Goal: Task Accomplishment & Management: Manage account settings

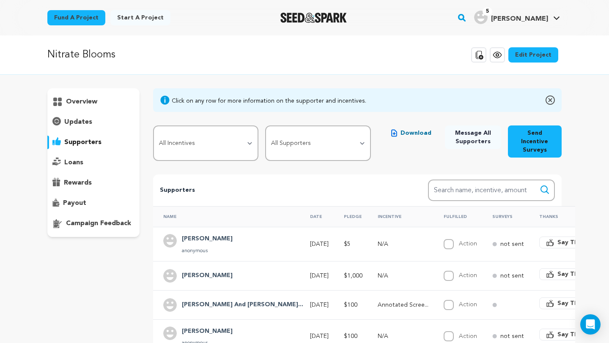
scroll to position [140, 0]
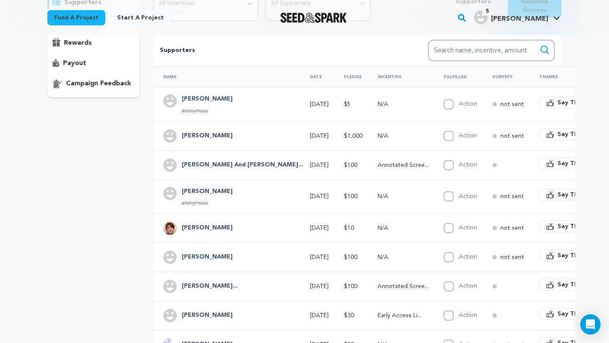
click at [297, 14] on img "Seed&Spark Homepage" at bounding box center [313, 18] width 66 height 10
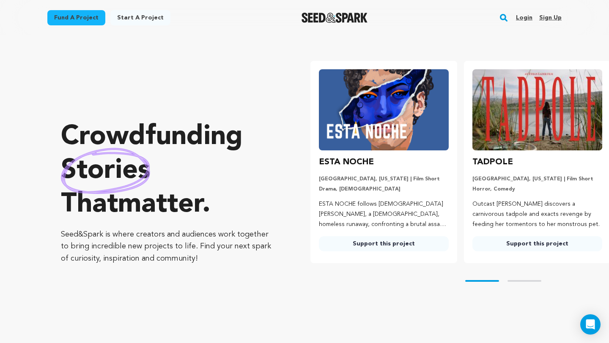
click at [526, 13] on link "Login" at bounding box center [524, 18] width 16 height 14
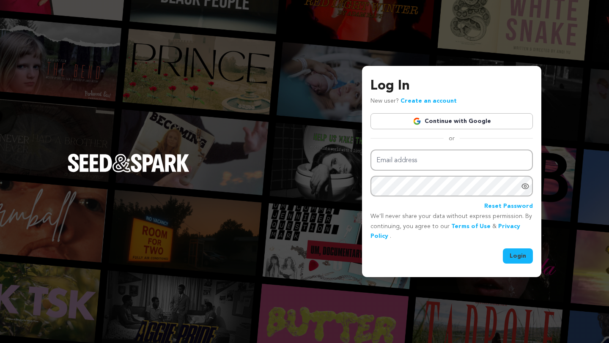
type input "nitrateblooms@gmail.com"
click at [515, 257] on button "Login" at bounding box center [518, 256] width 30 height 15
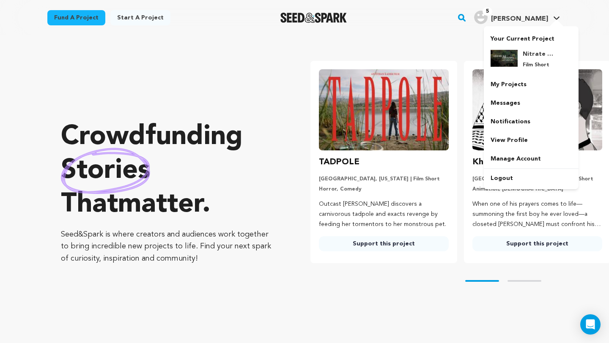
click at [509, 26] on div "Your Current Project Nitrate Blooms Film Short" at bounding box center [531, 107] width 95 height 163
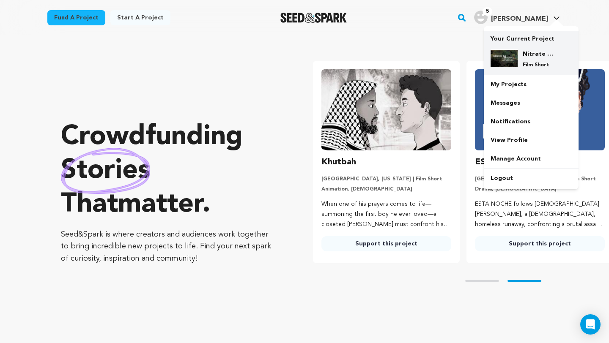
click at [513, 49] on div "Nitrate Blooms Film Short" at bounding box center [531, 59] width 81 height 32
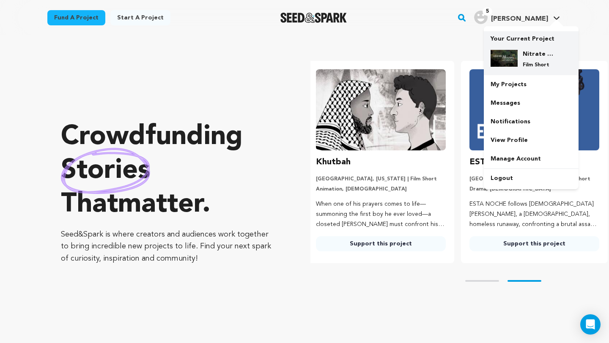
scroll to position [0, 160]
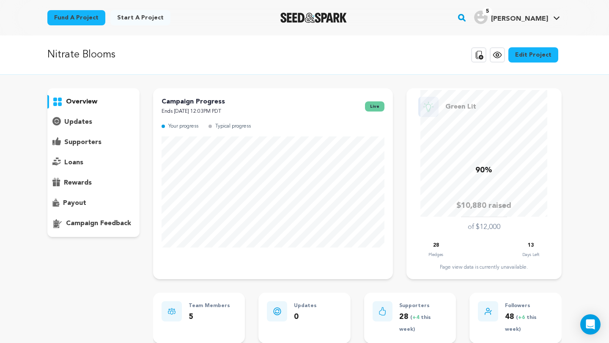
click at [499, 58] on icon at bounding box center [497, 55] width 8 height 6
